Goal: Check status: Check status

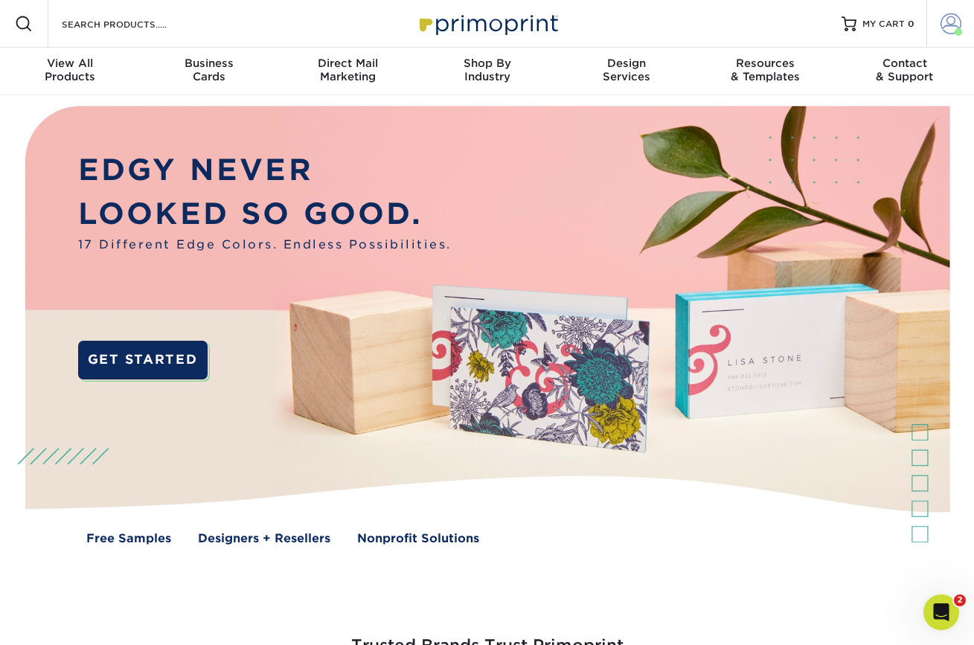
click at [951, 17] on span at bounding box center [951, 23] width 21 height 21
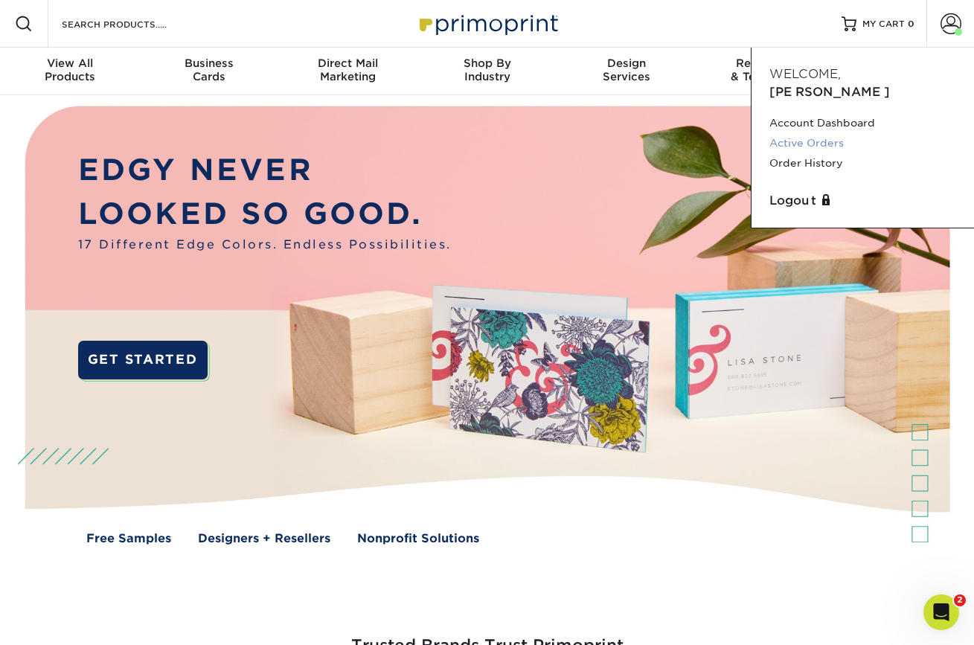
click at [816, 133] on link "Active Orders" at bounding box center [863, 143] width 187 height 20
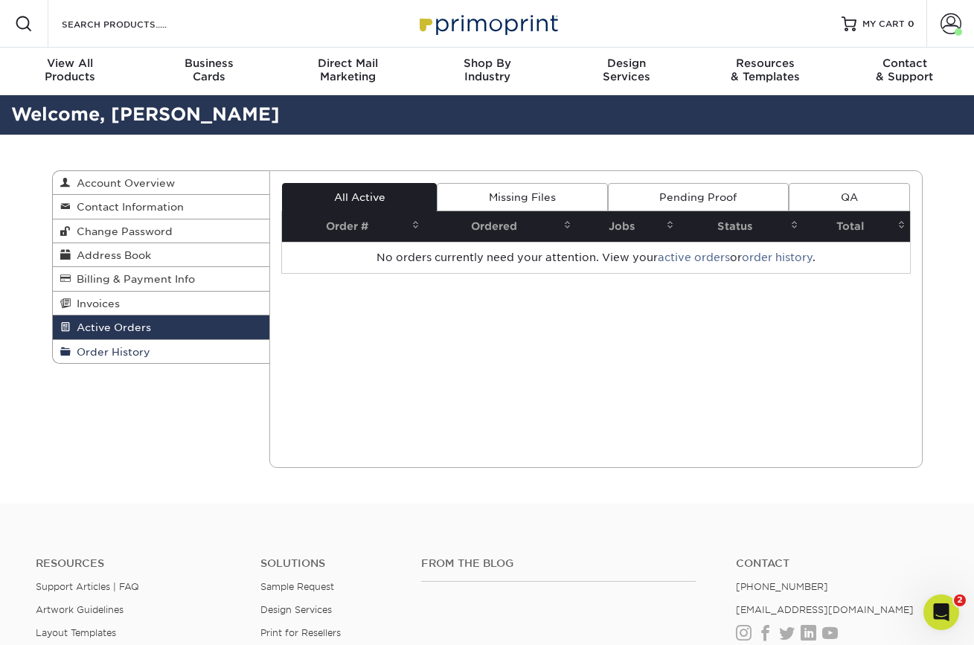
click at [162, 350] on link "Order History" at bounding box center [161, 351] width 217 height 23
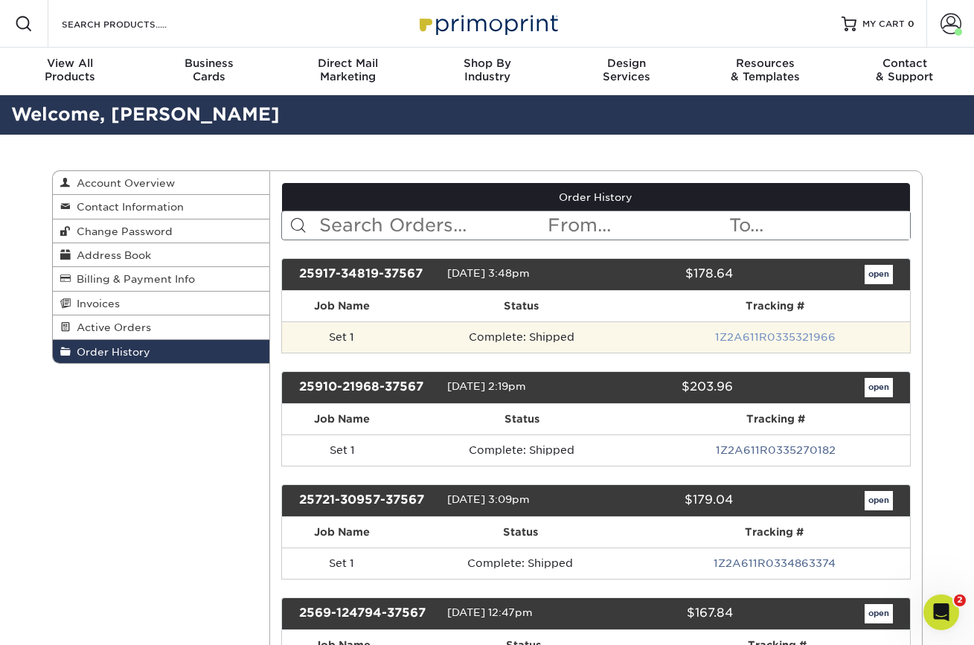
click at [747, 333] on link "1Z2A611R0335321966" at bounding box center [775, 337] width 121 height 12
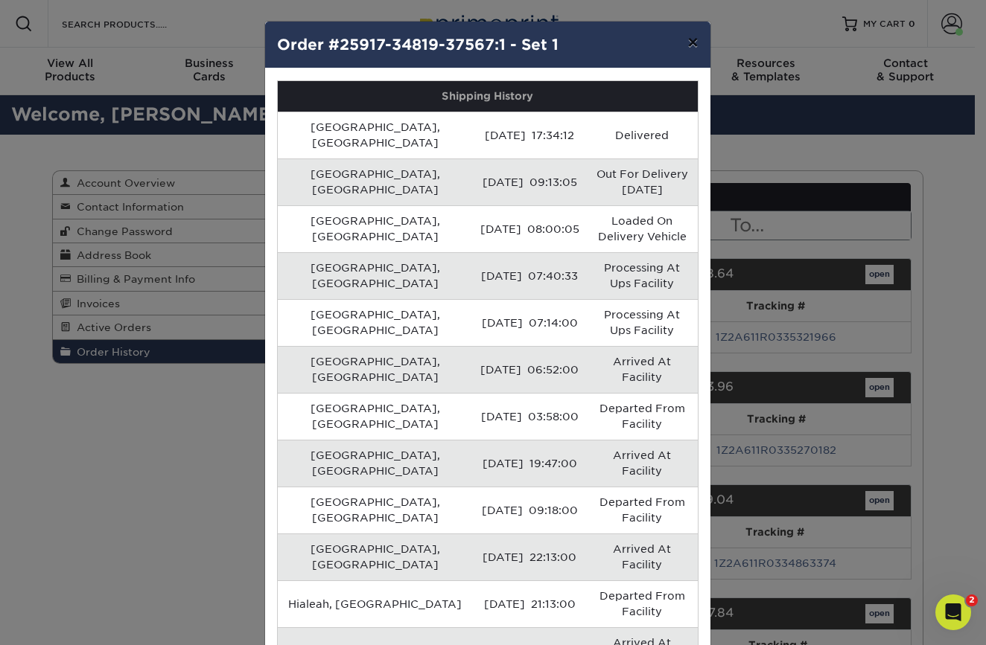
click at [694, 45] on button "×" at bounding box center [692, 43] width 34 height 42
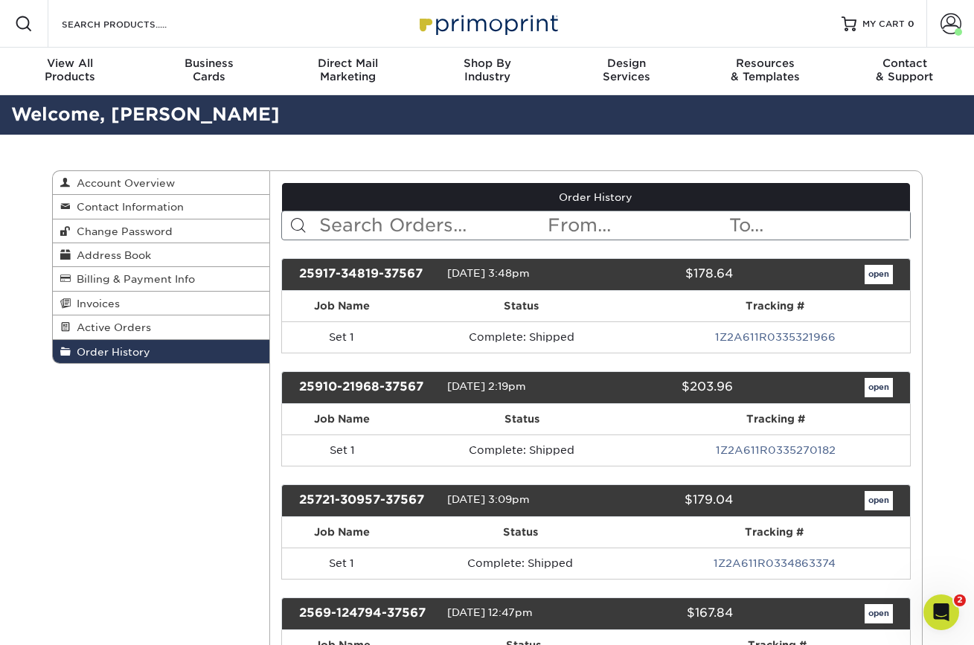
click at [886, 277] on link "open" at bounding box center [879, 274] width 28 height 19
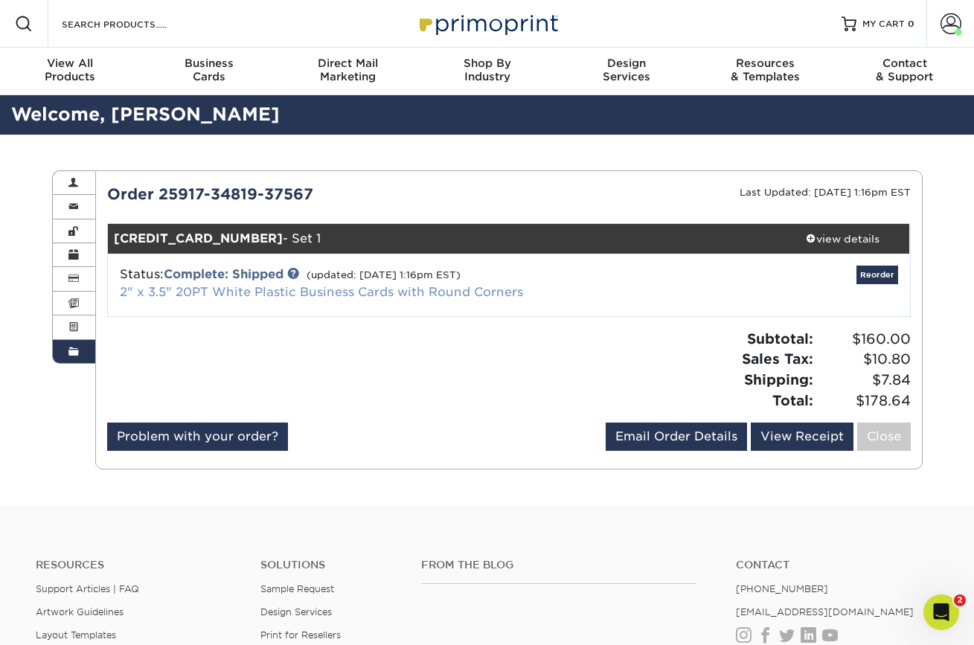
click at [284, 287] on link "2" x 3.5" 20PT White Plastic Business Cards with Round Corners" at bounding box center [321, 292] width 403 height 14
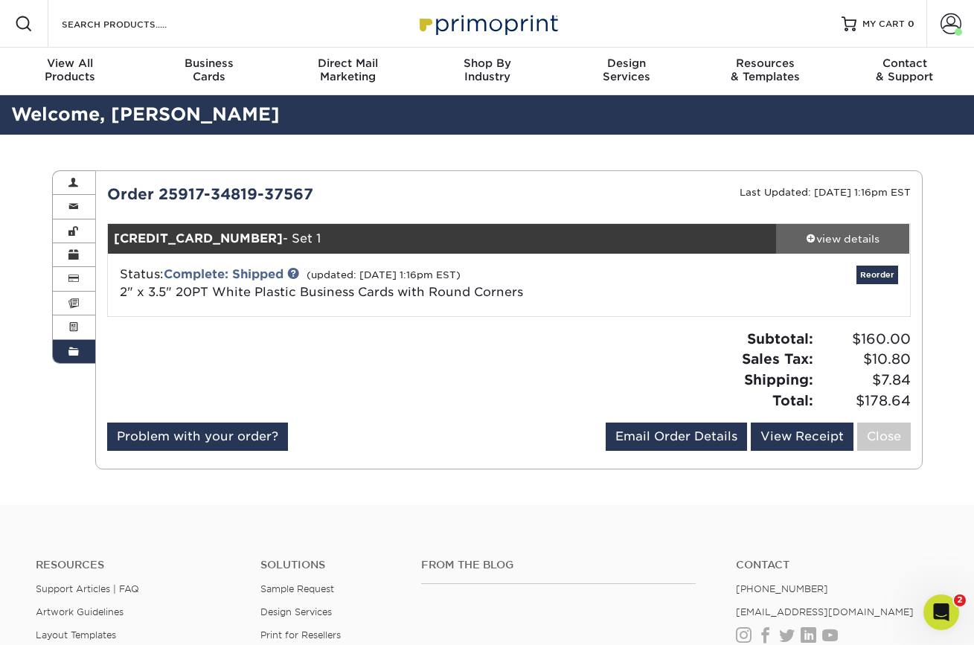
click at [838, 232] on div "view details" at bounding box center [843, 239] width 134 height 15
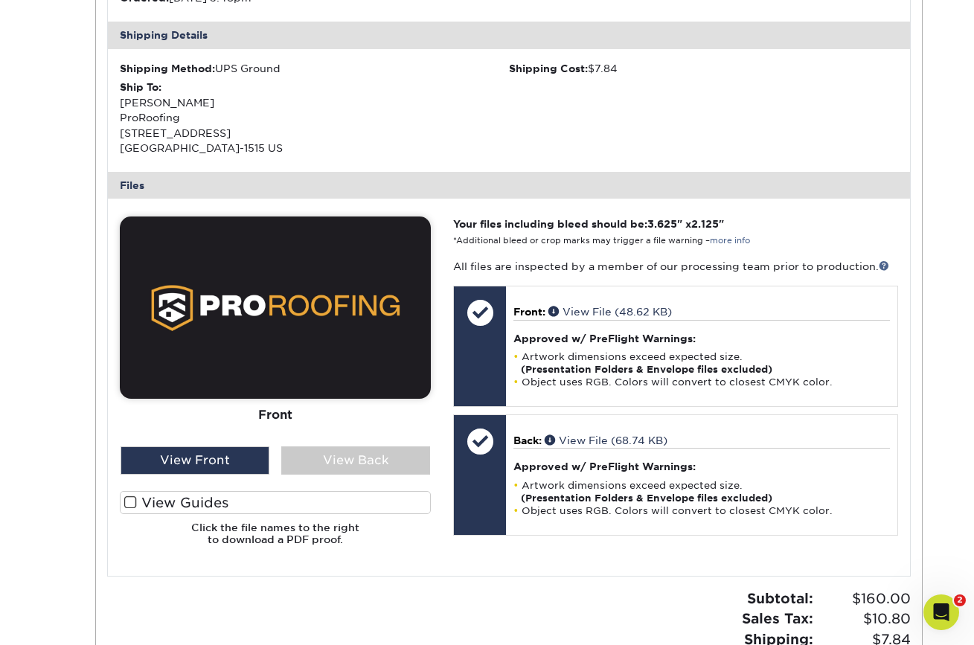
scroll to position [464, 0]
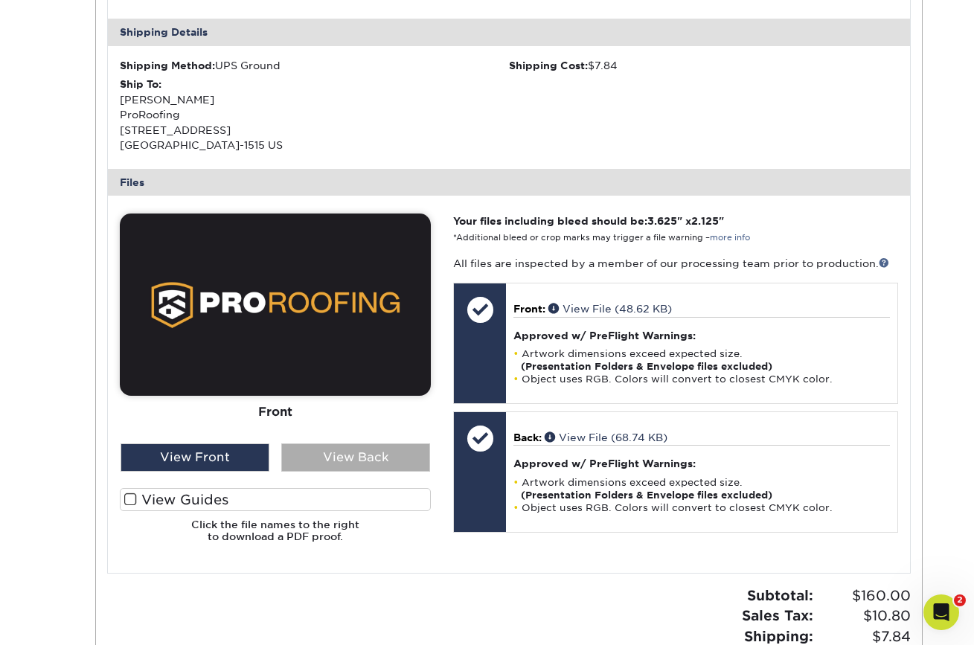
click at [372, 453] on div "View Back" at bounding box center [355, 458] width 149 height 28
